Goal: Task Accomplishment & Management: Use online tool/utility

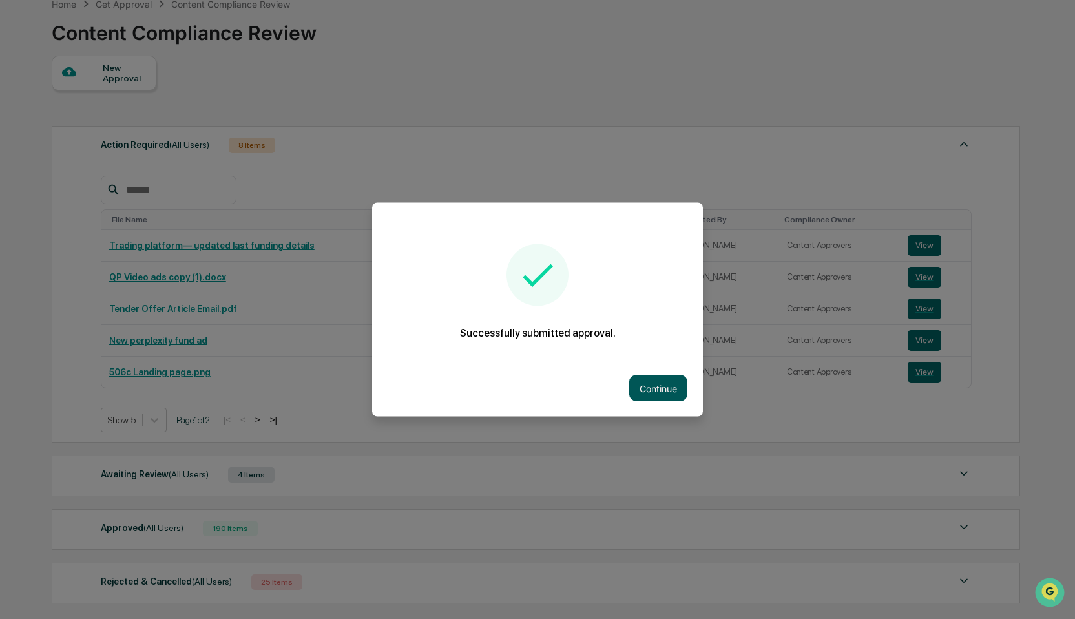
click at [655, 391] on button "Continue" at bounding box center [658, 388] width 58 height 26
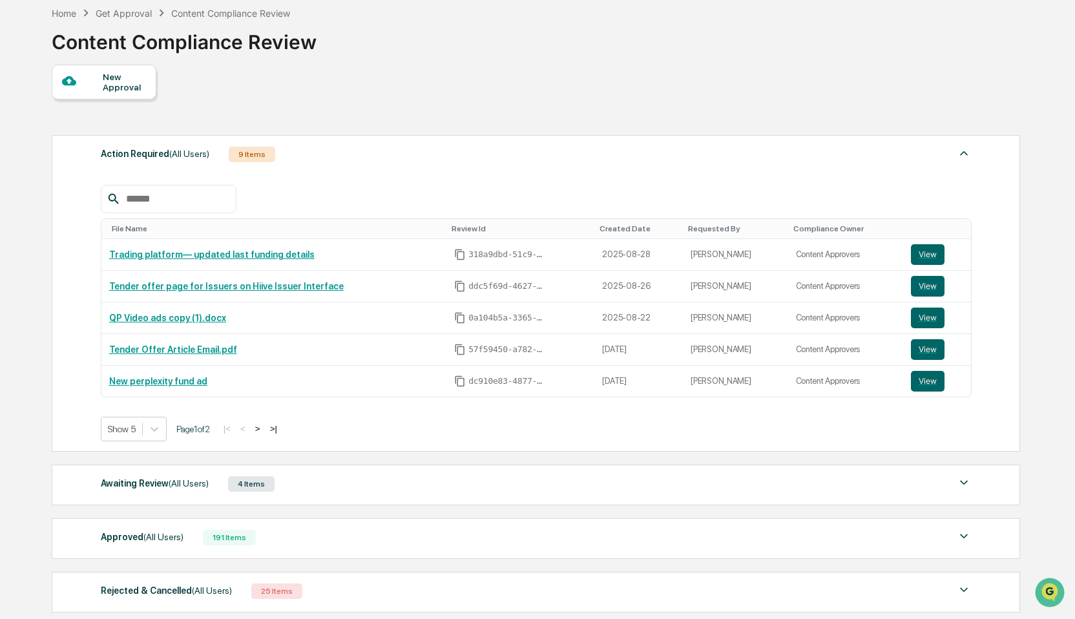
scroll to position [70, 0]
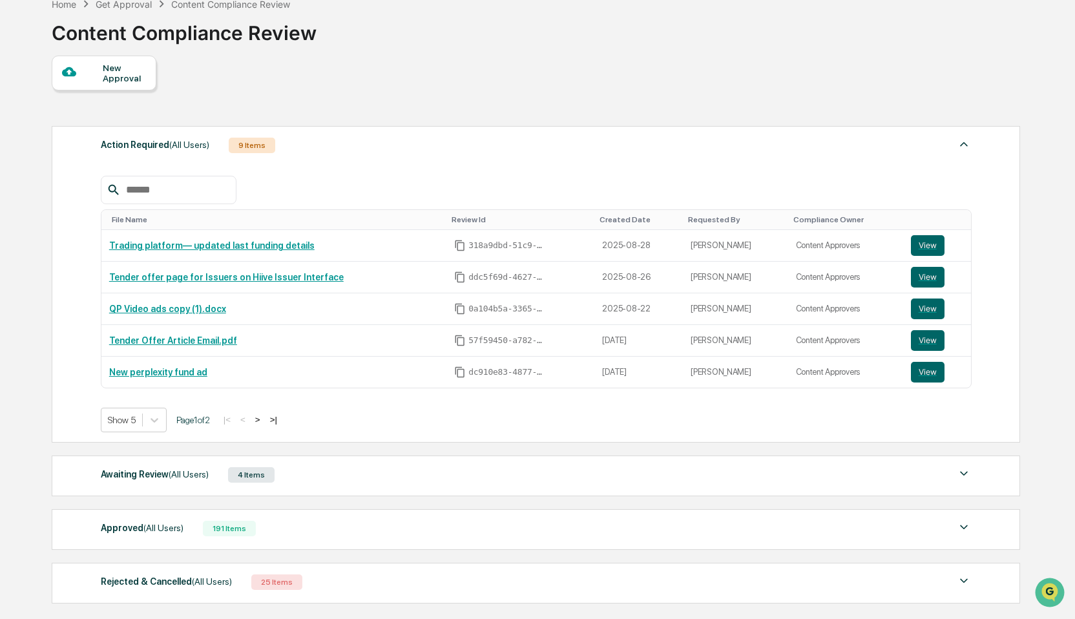
click at [264, 421] on button ">" at bounding box center [257, 419] width 13 height 11
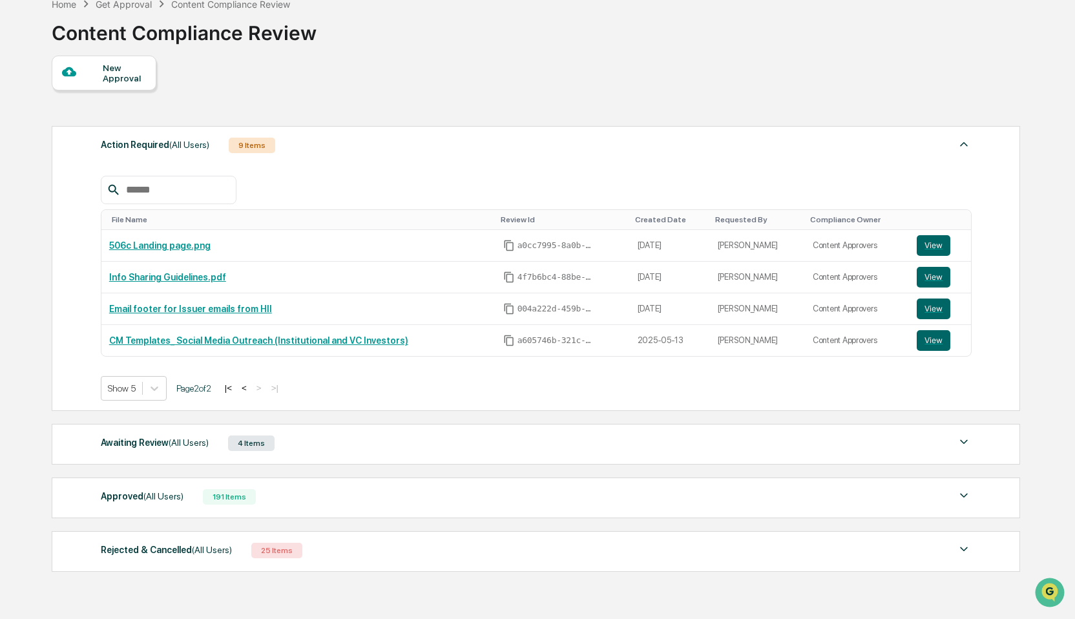
click at [332, 449] on div "Awaiting Review (All Users) 4 Items" at bounding box center [536, 443] width 871 height 18
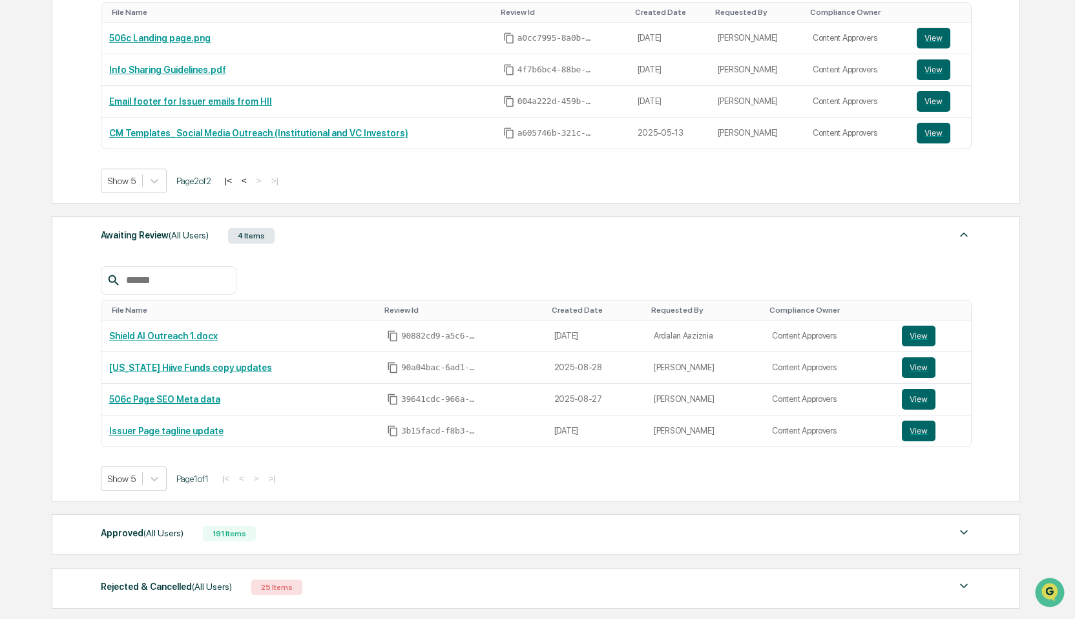
scroll to position [295, 0]
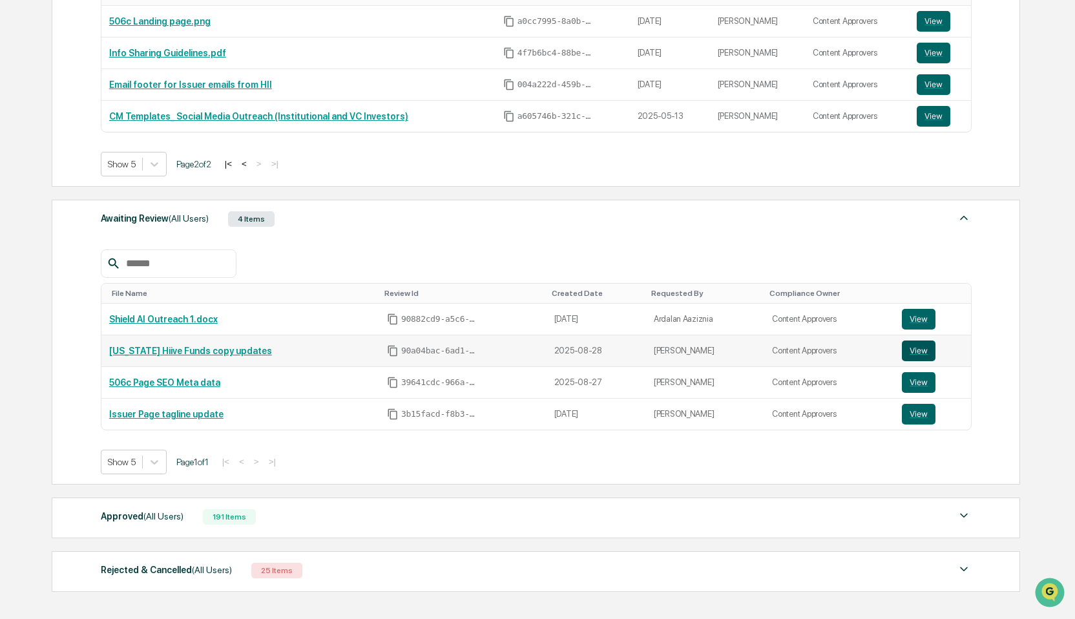
click at [915, 348] on button "View" at bounding box center [919, 350] width 34 height 21
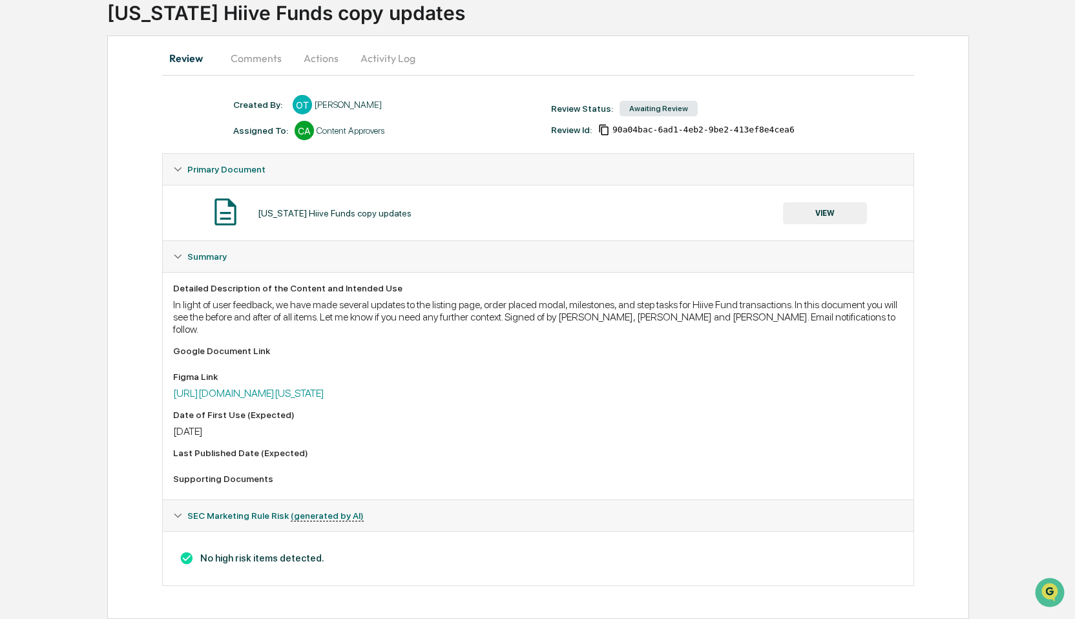
click at [702, 310] on div "In light of user feedback, we have made several updates to the listing page, or…" at bounding box center [538, 316] width 731 height 37
